Goal: Transaction & Acquisition: Purchase product/service

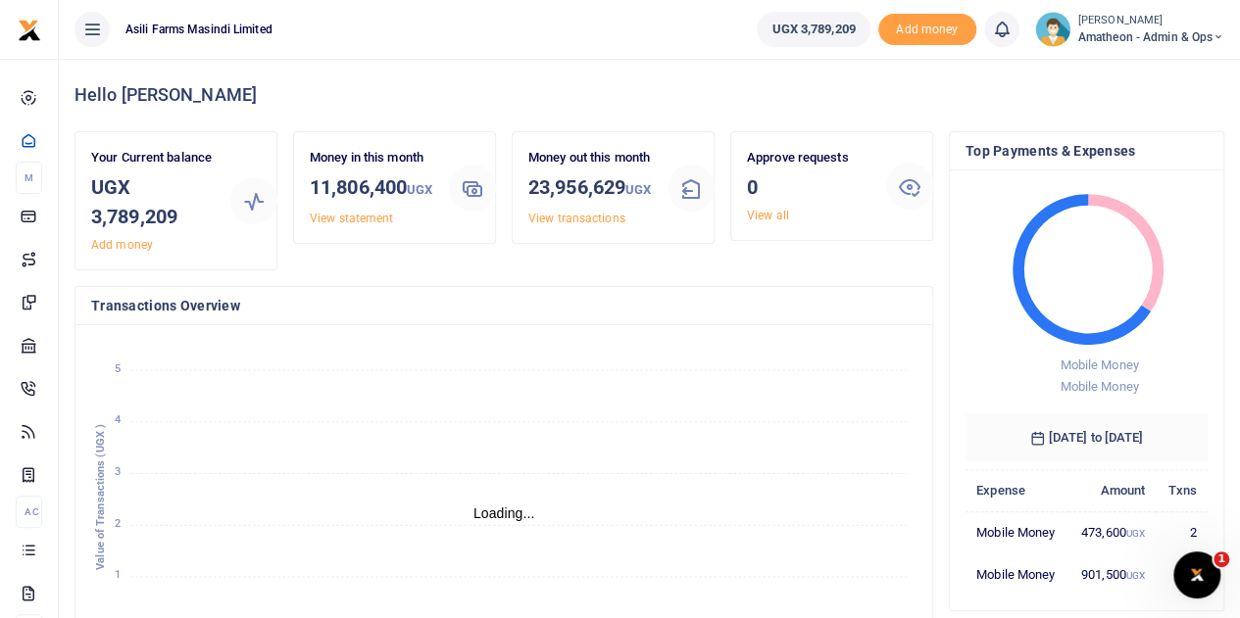
scroll to position [16, 16]
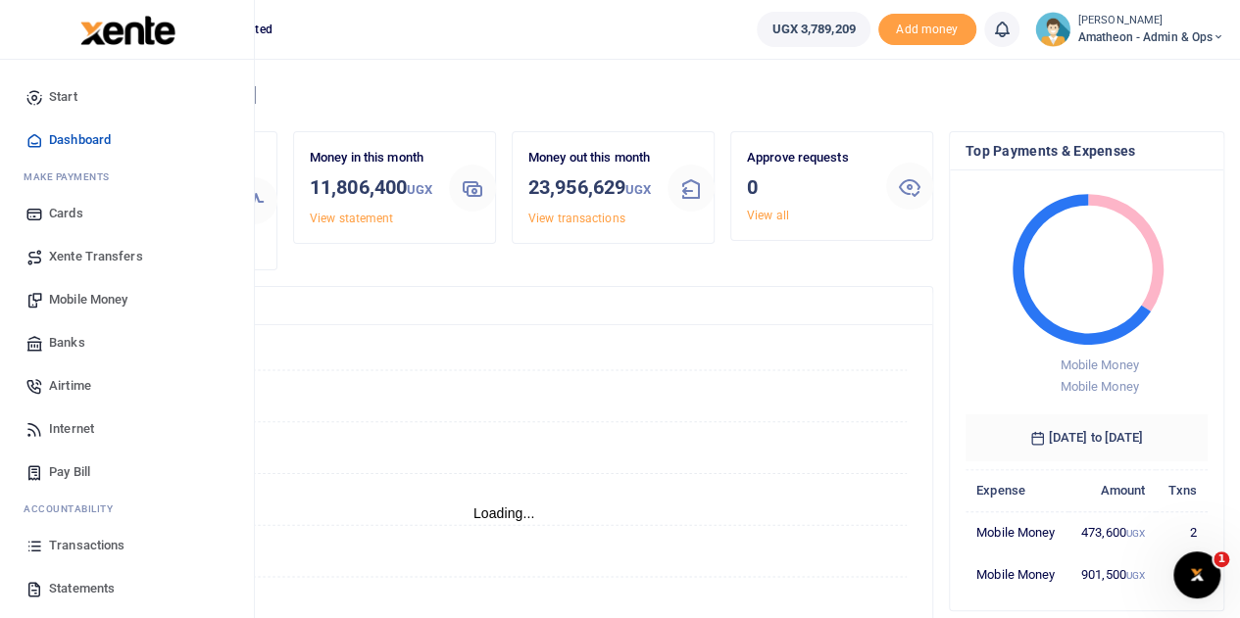
click at [78, 299] on span "Mobile Money" at bounding box center [88, 300] width 78 height 20
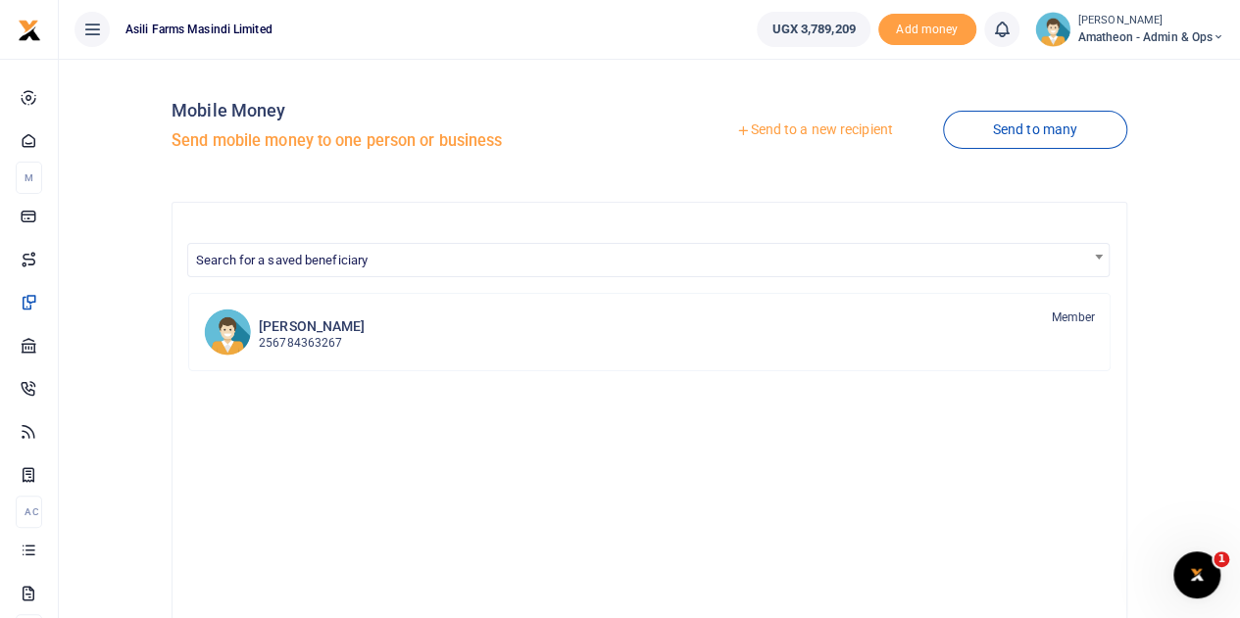
click at [809, 128] on div at bounding box center [620, 309] width 1240 height 618
click at [809, 128] on link "Send to a new recipient" at bounding box center [814, 130] width 256 height 35
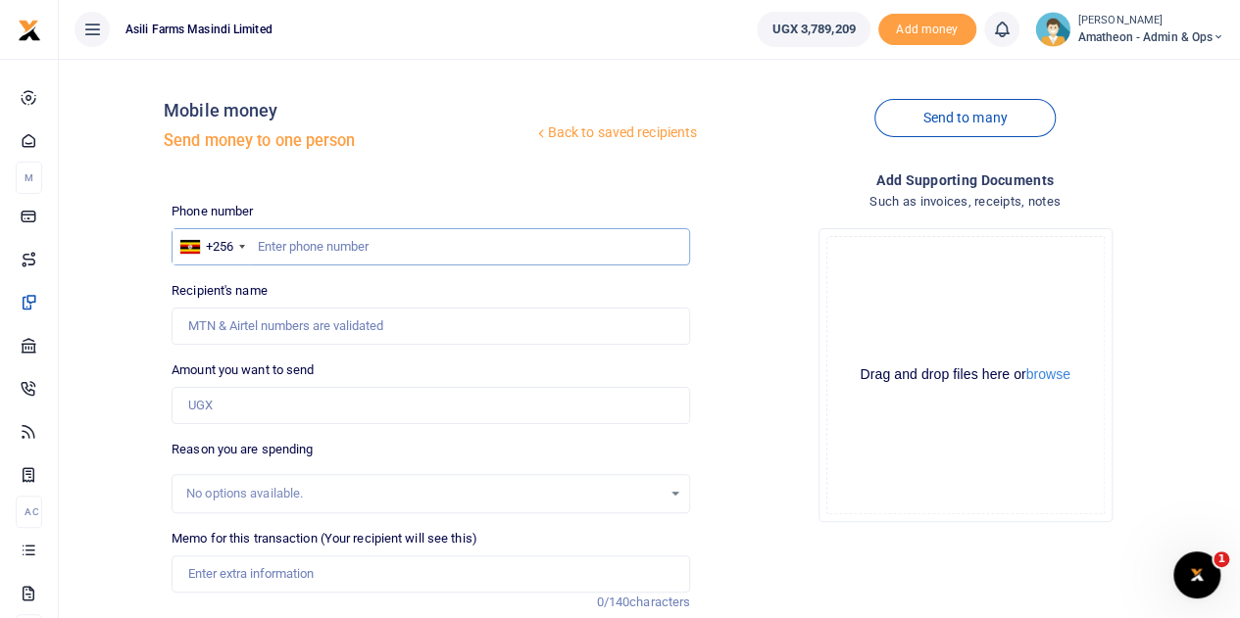
click at [402, 250] on input "text" at bounding box center [430, 246] width 518 height 37
type input "775533778"
type input "Ian Niwamanya"
type input "775533778"
click at [233, 400] on input "Amount you want to send" at bounding box center [430, 405] width 518 height 37
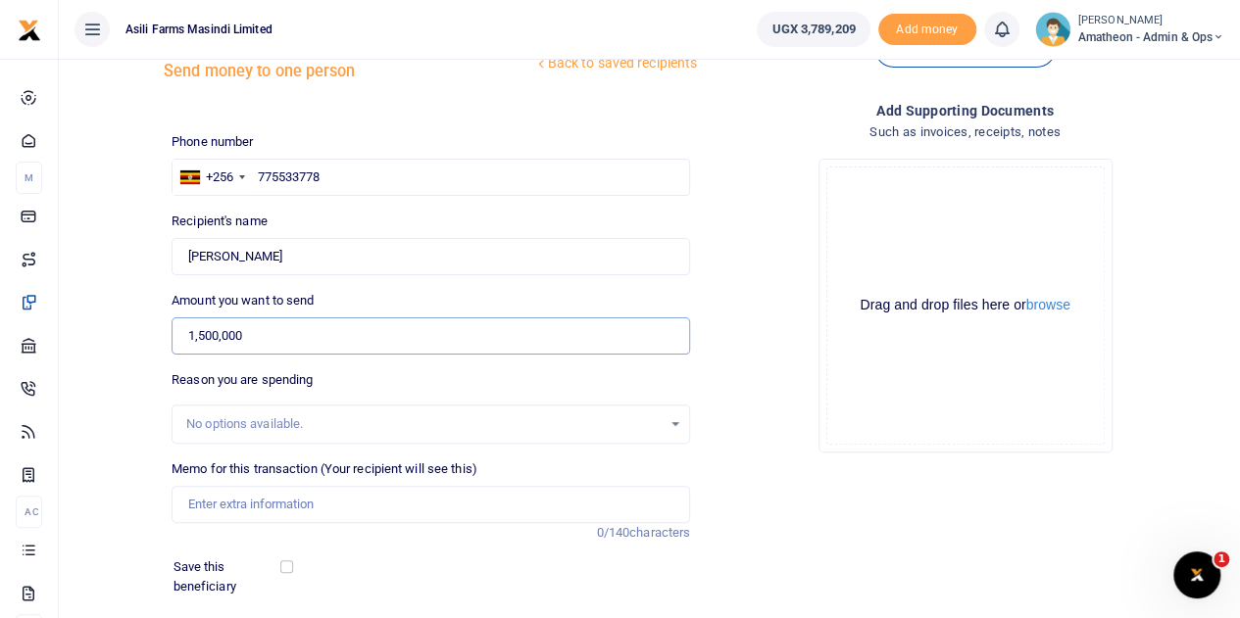
scroll to position [98, 0]
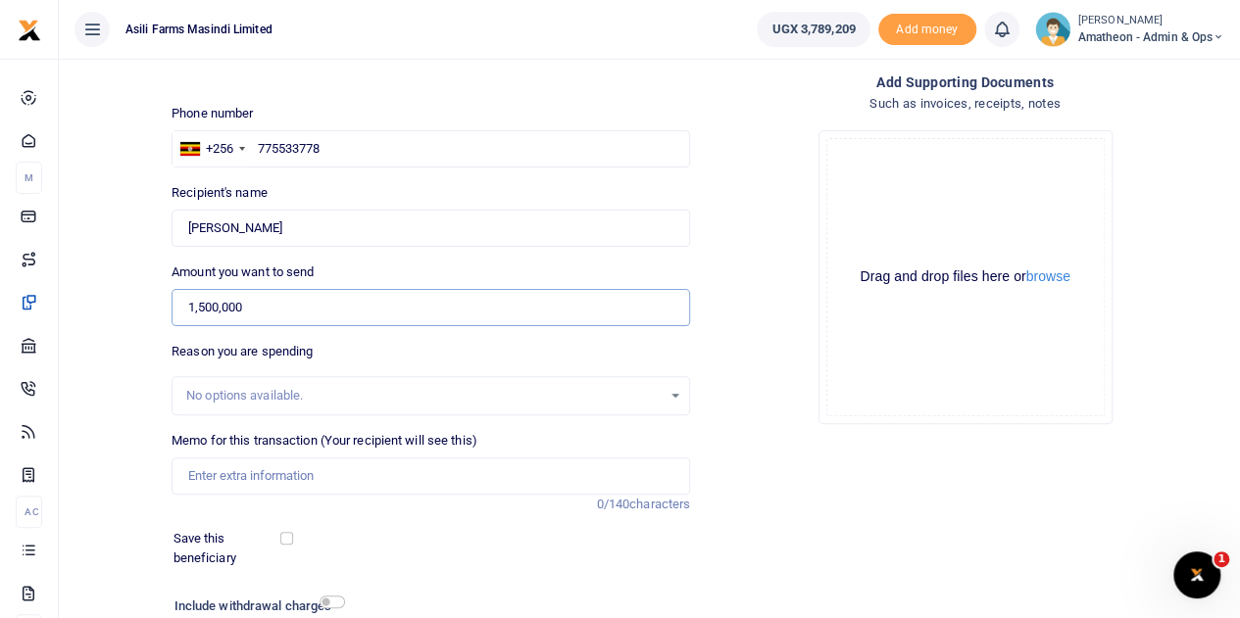
type input "1,500,000"
click at [239, 481] on input "Memo for this transaction (Your recipient will see this)" at bounding box center [430, 476] width 518 height 37
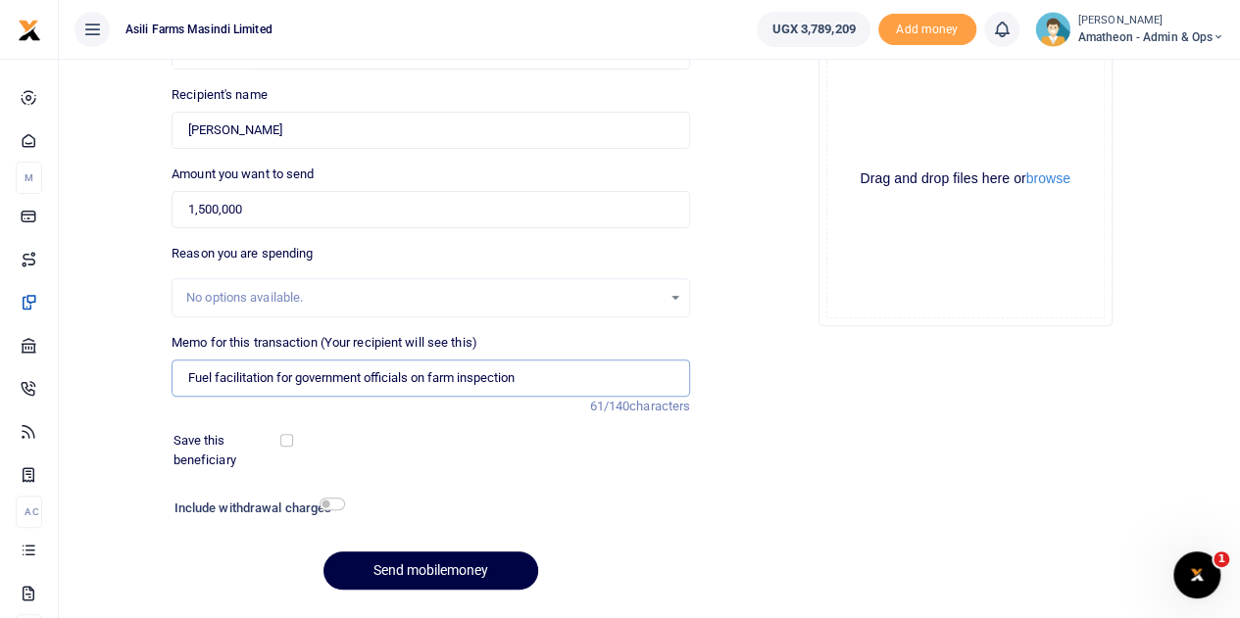
click at [430, 377] on input "Fuel facilitation for government officials on farm inspection" at bounding box center [430, 378] width 518 height 37
type input "Fuel facilitation for government officials during farm inspection"
click at [433, 567] on button "Send mobilemoney" at bounding box center [430, 571] width 215 height 38
